Goal: Navigation & Orientation: Find specific page/section

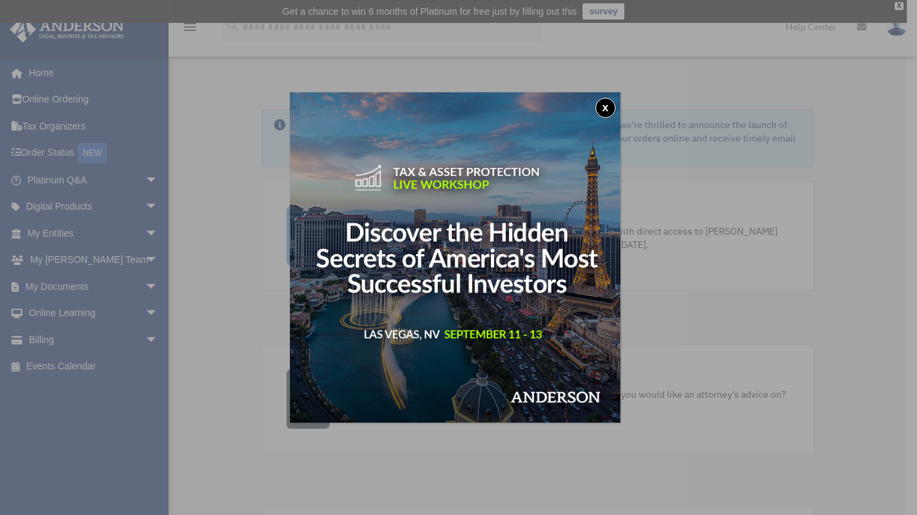
click at [609, 103] on button "x" at bounding box center [605, 108] width 20 height 20
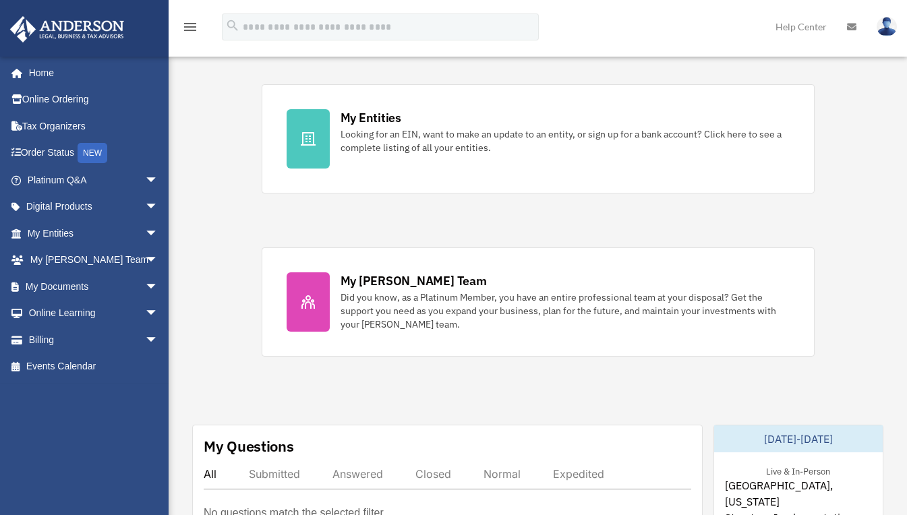
scroll to position [424, 0]
click at [127, 338] on link "Billing arrow_drop_down" at bounding box center [93, 339] width 169 height 27
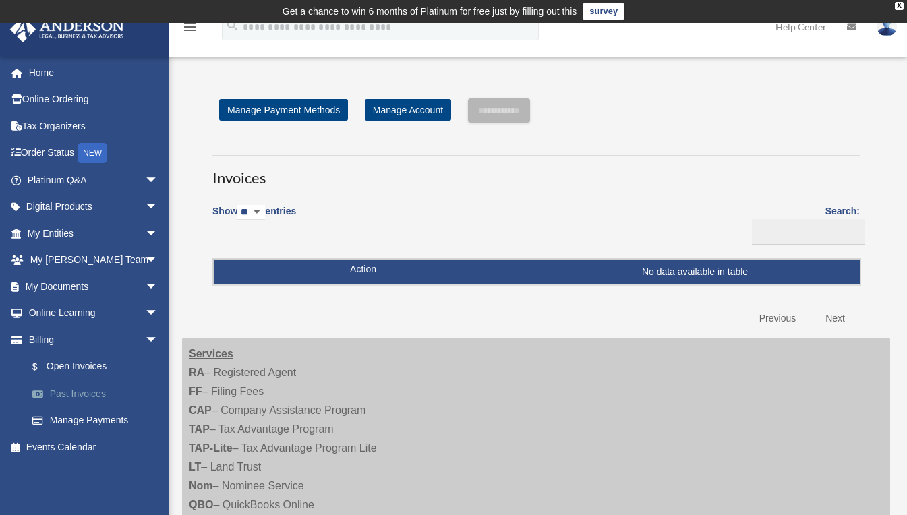
click at [78, 396] on link "Past Invoices" at bounding box center [99, 393] width 160 height 27
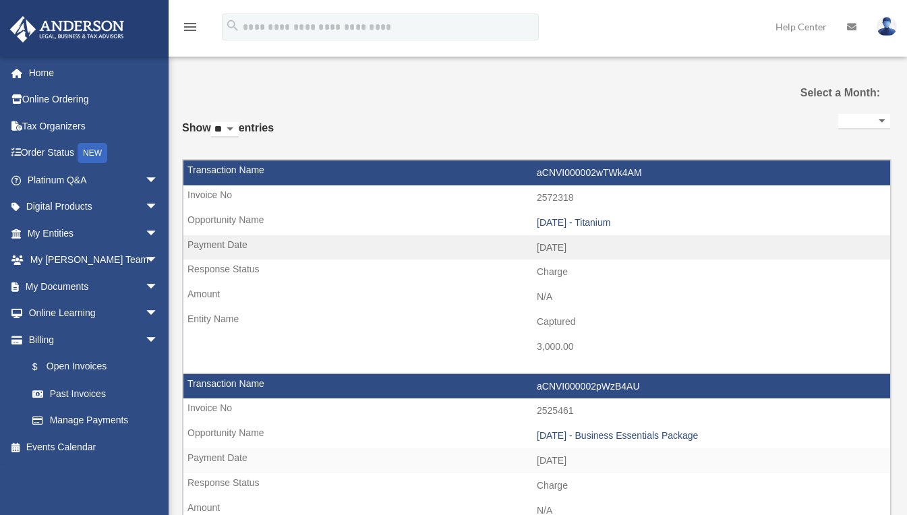
select select
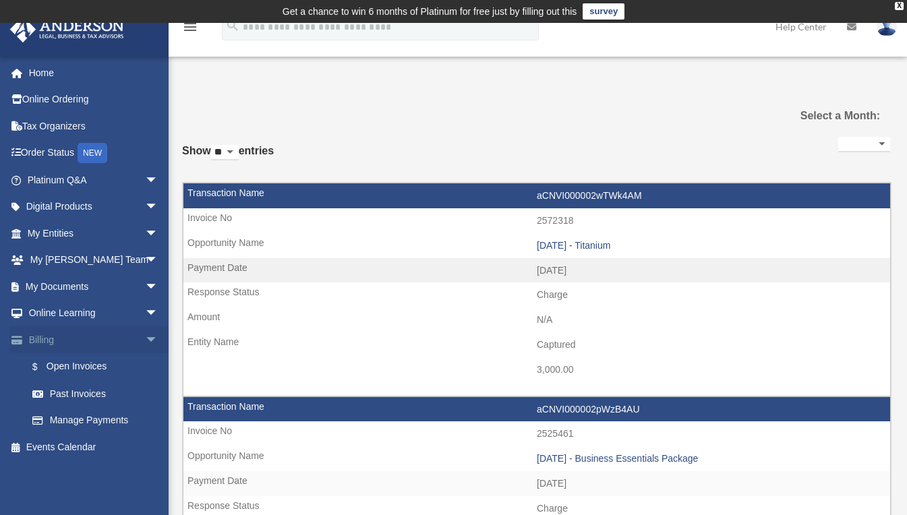
click at [145, 342] on span "arrow_drop_down" at bounding box center [158, 340] width 27 height 28
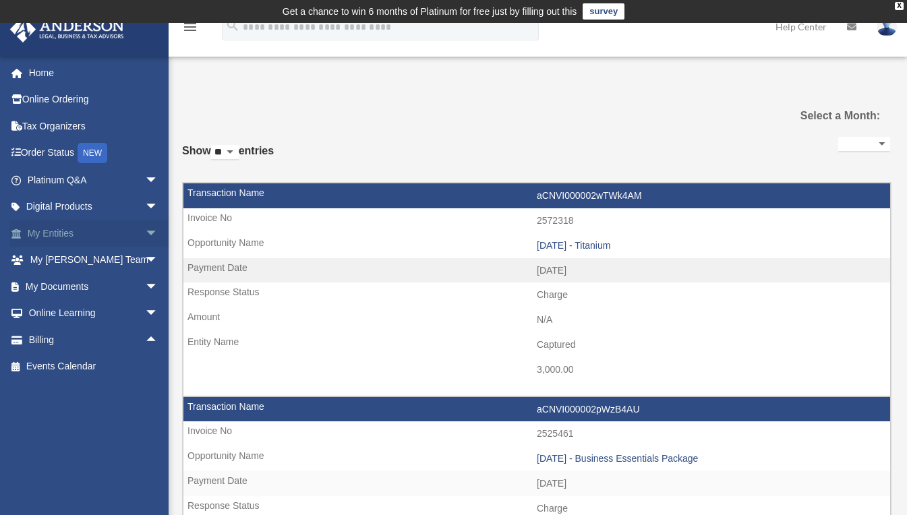
click at [145, 238] on span "arrow_drop_down" at bounding box center [158, 234] width 27 height 28
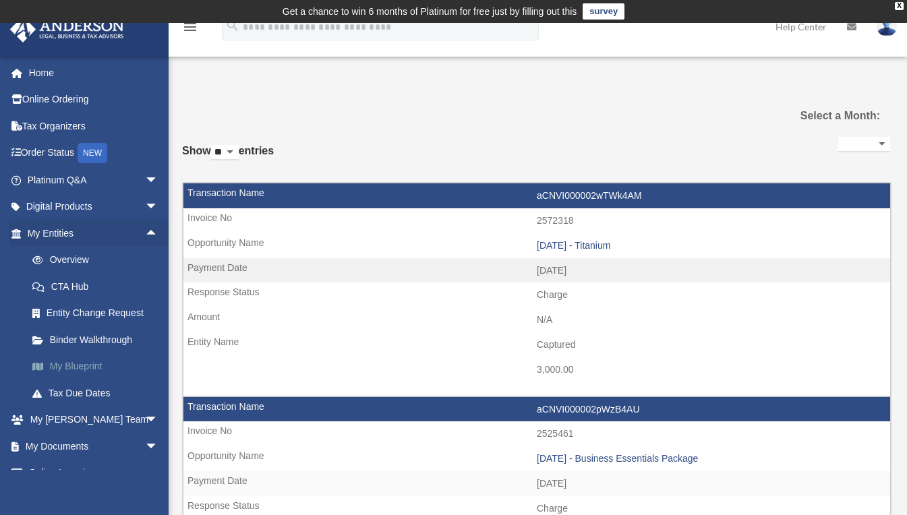
click at [93, 369] on link "My Blueprint" at bounding box center [99, 366] width 160 height 27
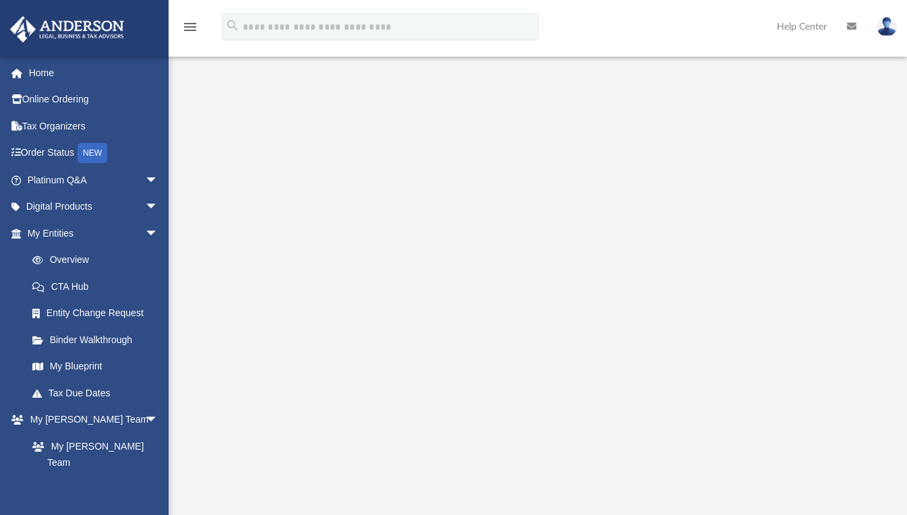
scroll to position [57, 0]
click at [888, 29] on img at bounding box center [886, 27] width 20 height 20
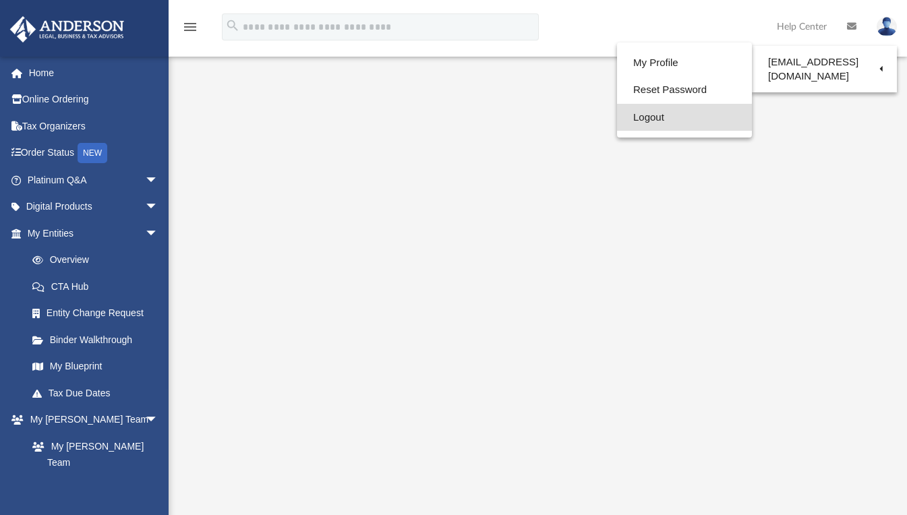
click at [688, 117] on link "Logout" at bounding box center [684, 118] width 135 height 28
